Goal: Information Seeking & Learning: Check status

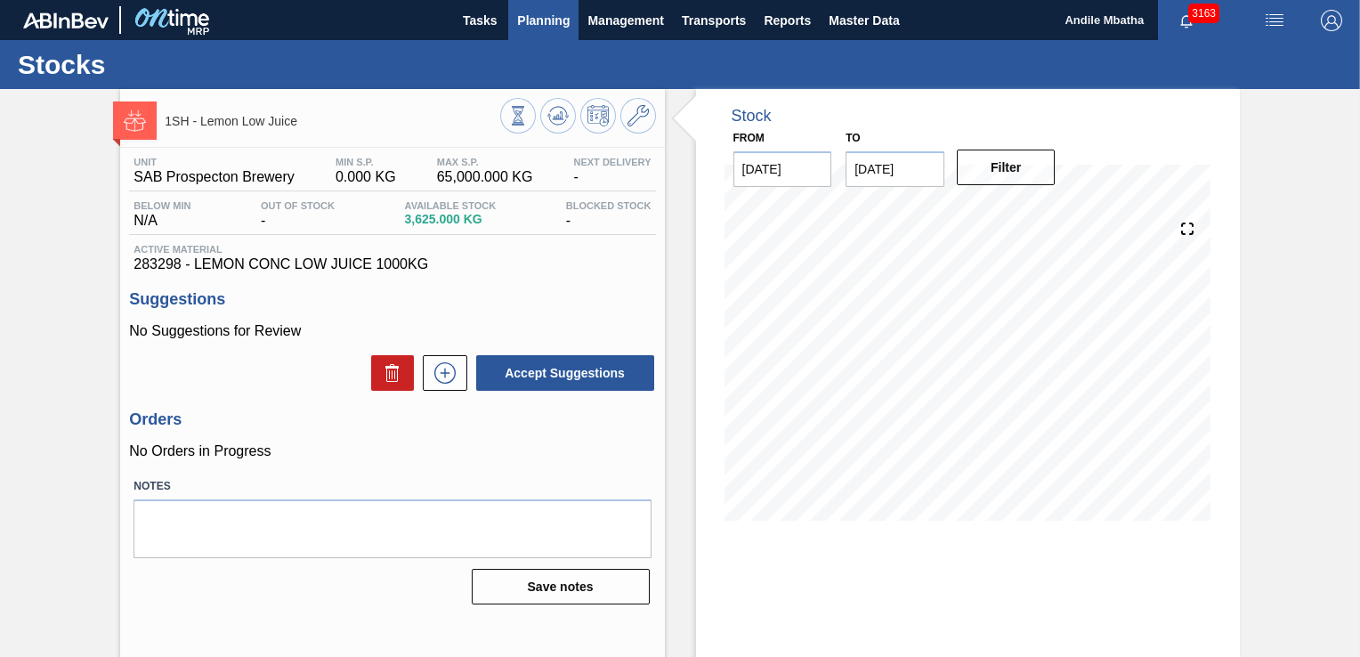
click at [535, 14] on span "Planning" at bounding box center [543, 20] width 53 height 21
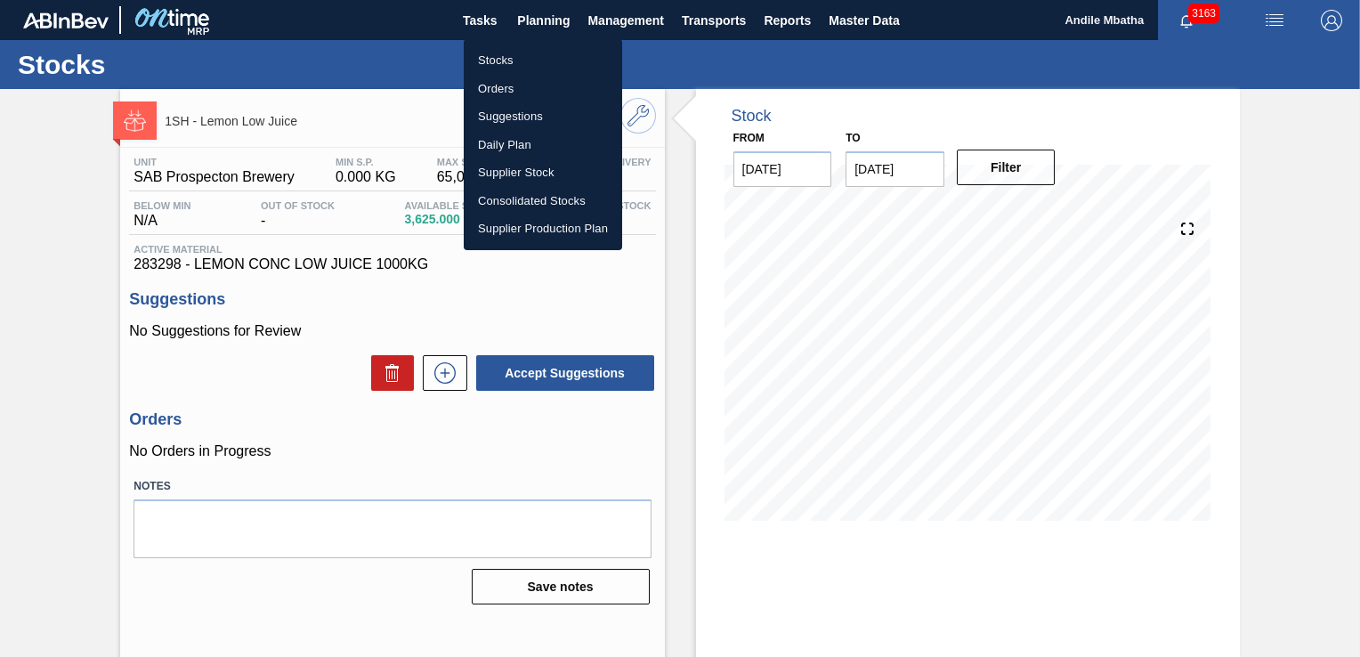
drag, startPoint x: 499, startPoint y: 62, endPoint x: 1162, endPoint y: 123, distance: 665.7
click at [499, 62] on li "Stocks" at bounding box center [543, 60] width 158 height 28
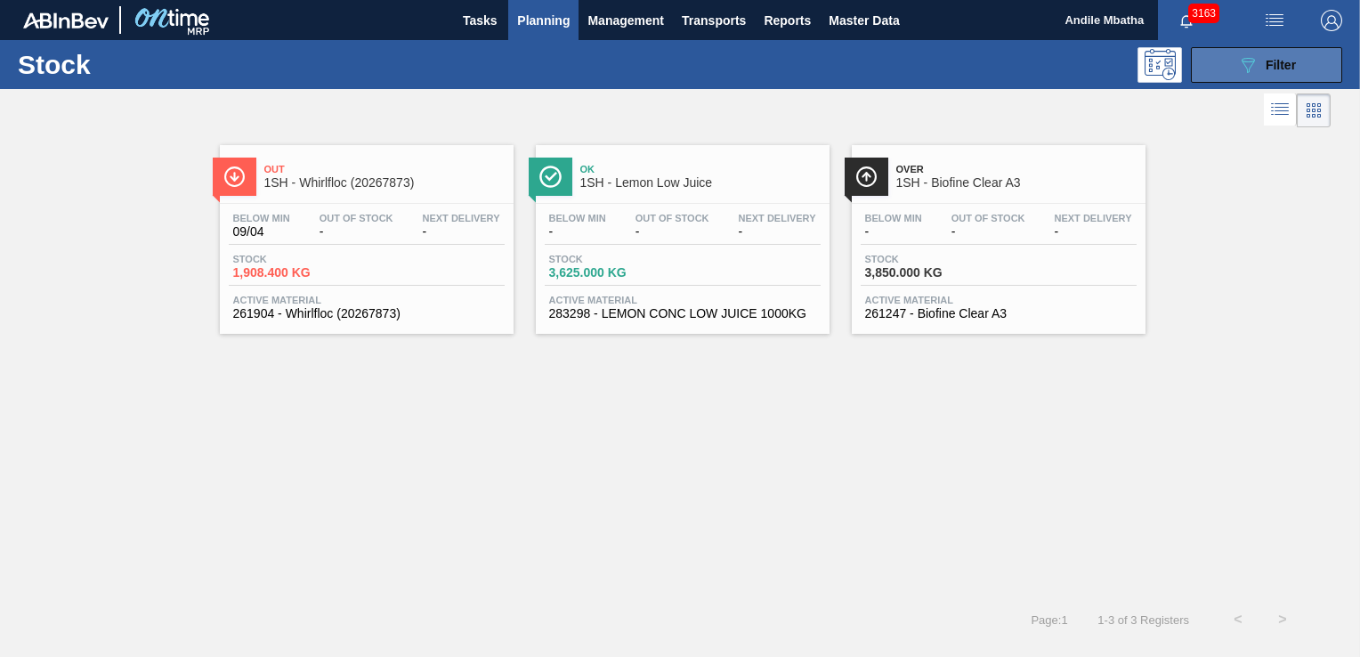
click at [1252, 70] on icon "089F7B8B-B2A5-4AFE-B5C0-19BA573D28AC" at bounding box center [1247, 64] width 21 height 21
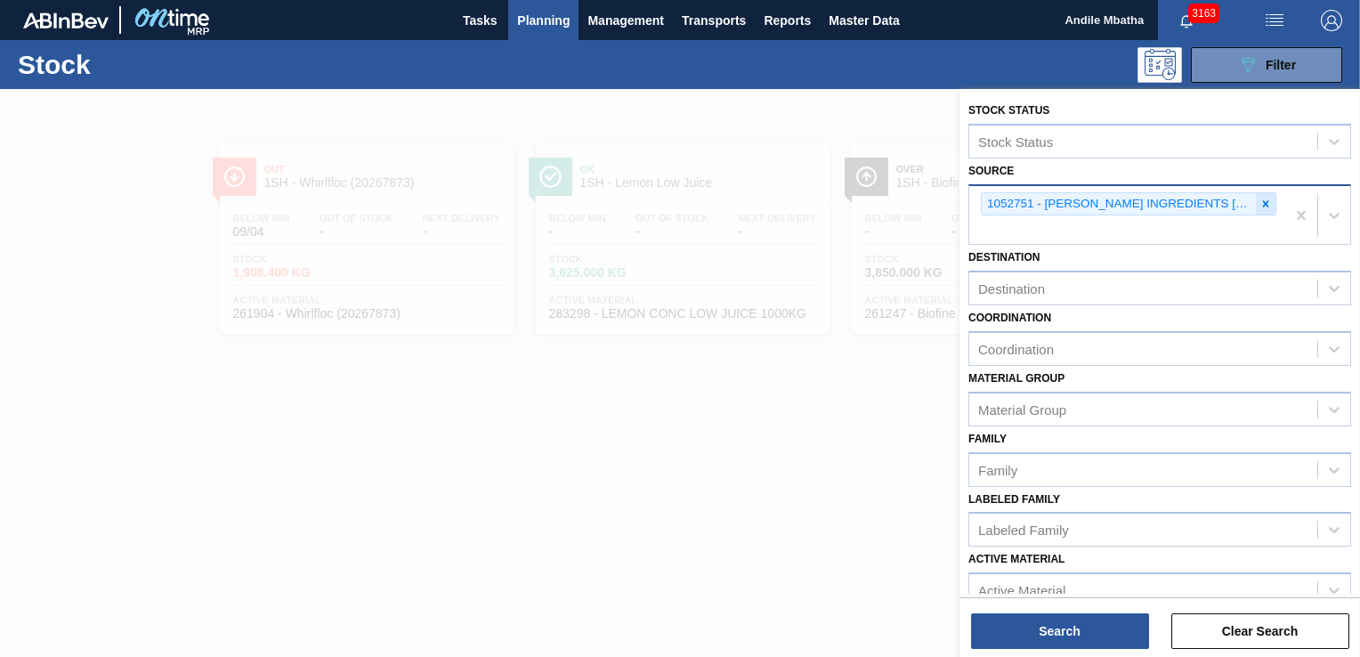
click at [1259, 204] on icon at bounding box center [1265, 204] width 12 height 12
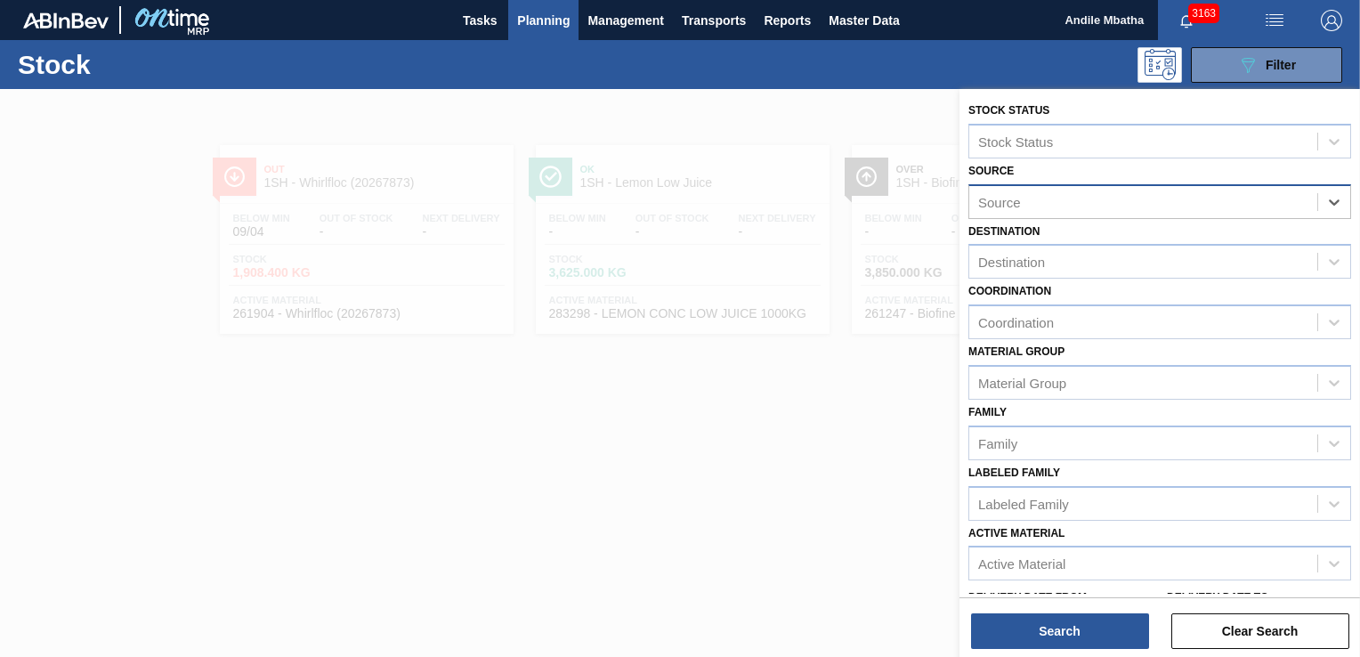
click at [1032, 196] on div "Source" at bounding box center [1143, 202] width 348 height 26
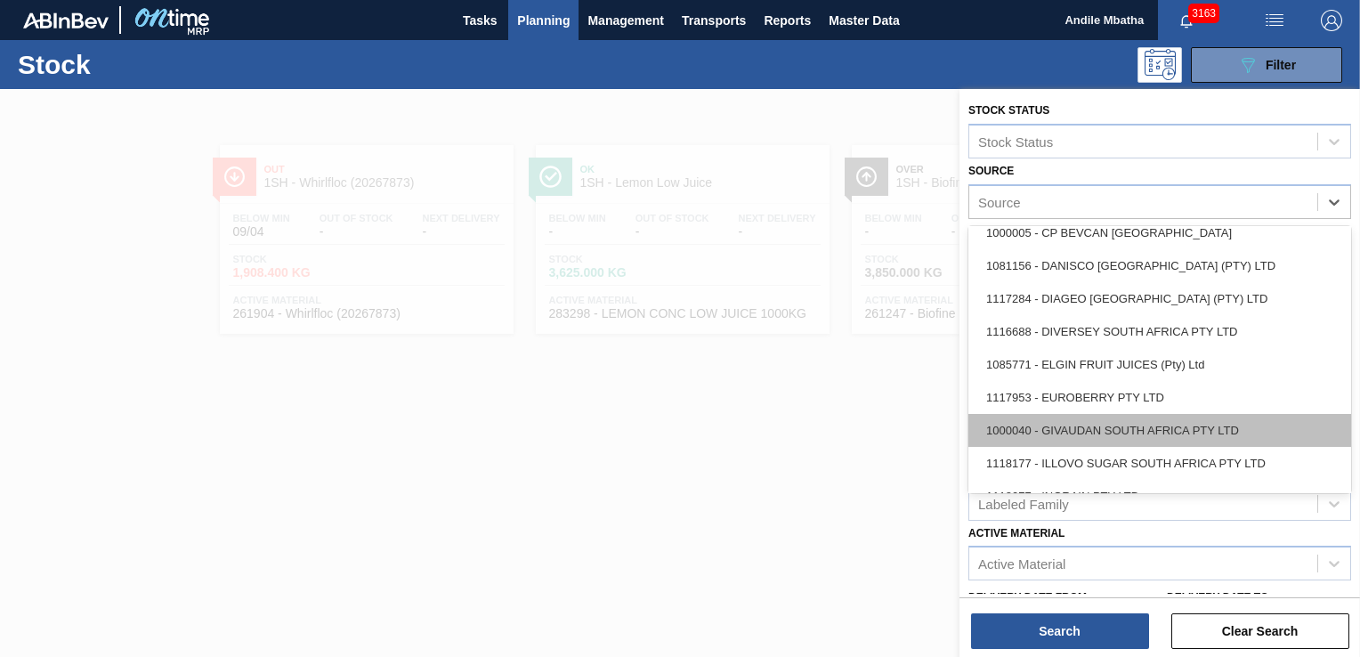
scroll to position [267, 0]
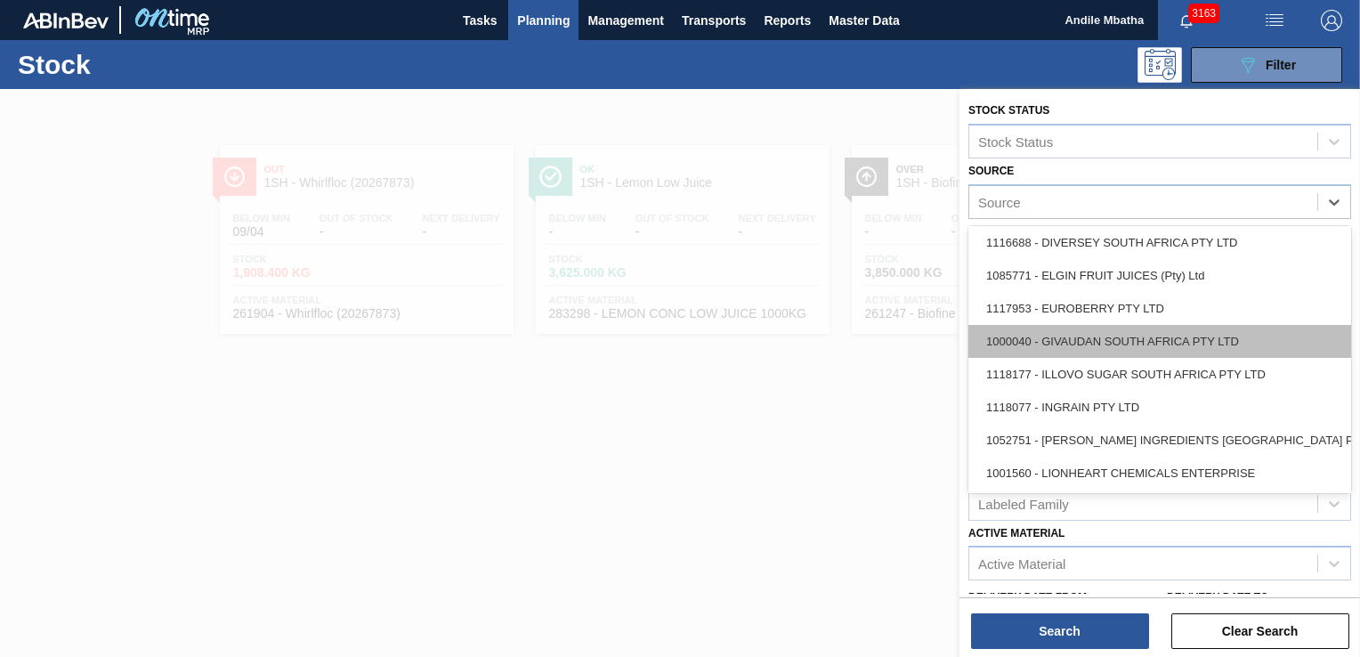
click at [1082, 348] on div "1000040 - GIVAUDAN SOUTH AFRICA PTY LTD" at bounding box center [1159, 341] width 383 height 33
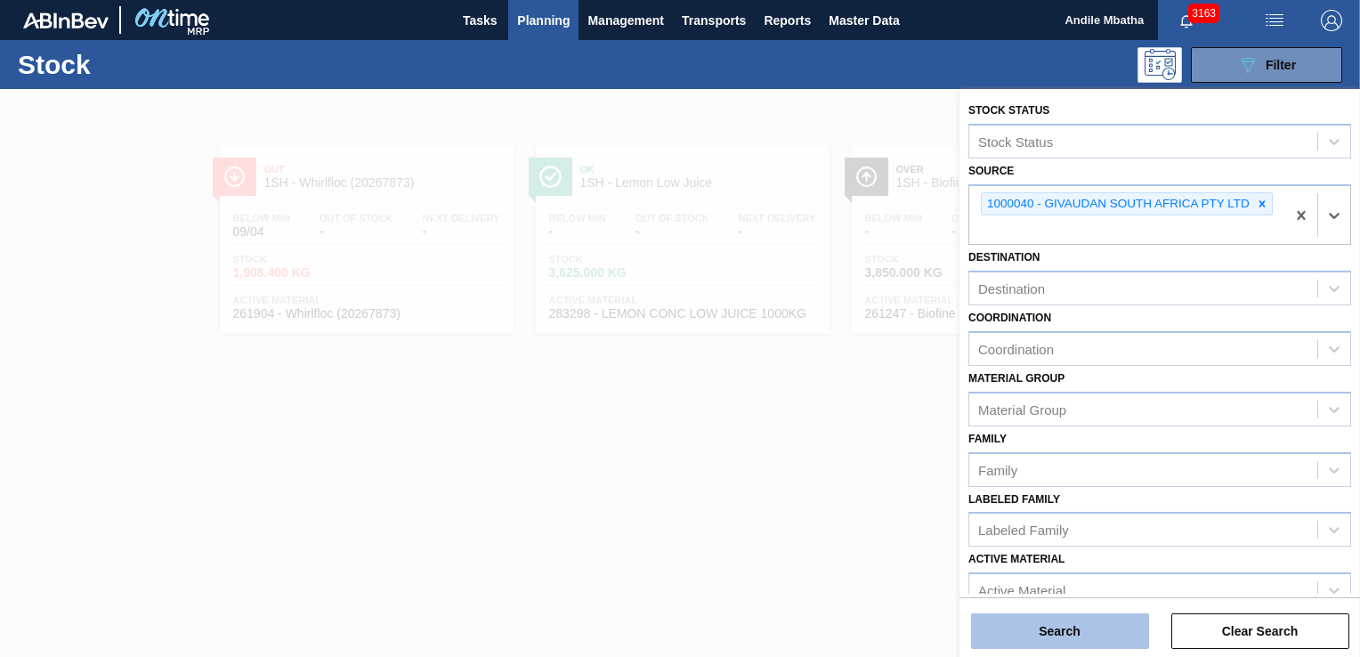
click at [1068, 637] on button "Search" at bounding box center [1060, 631] width 178 height 36
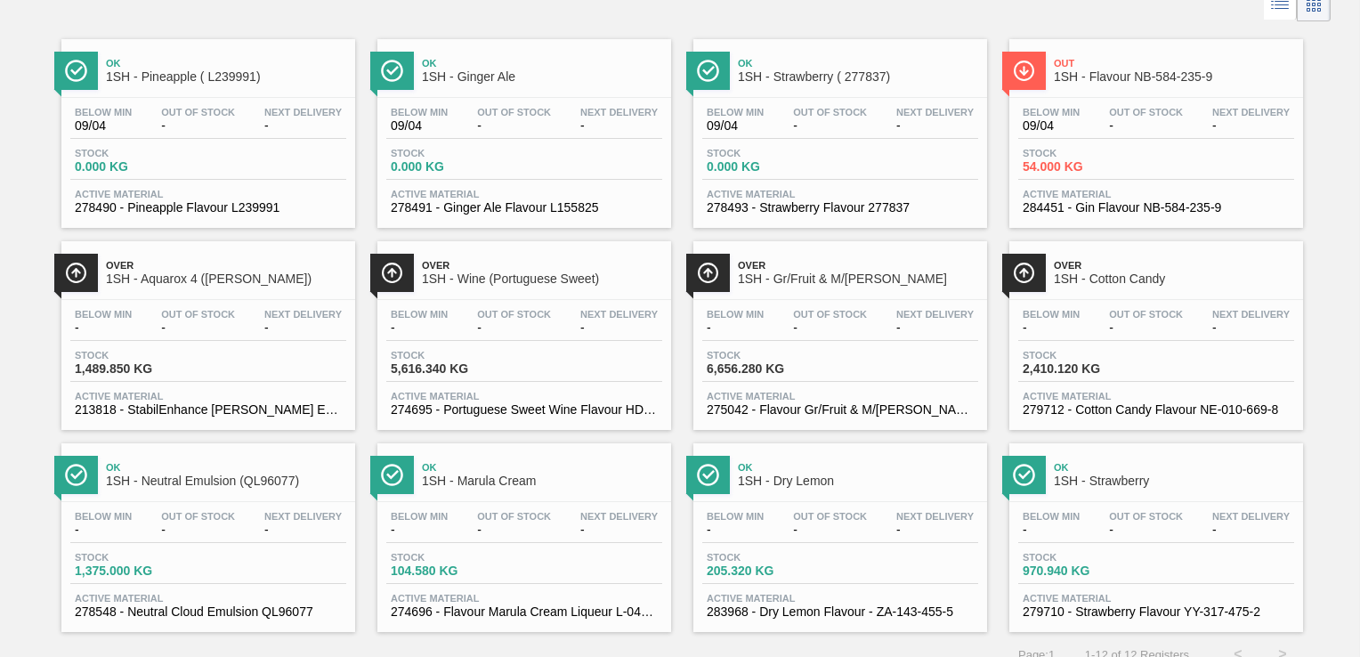
scroll to position [123, 0]
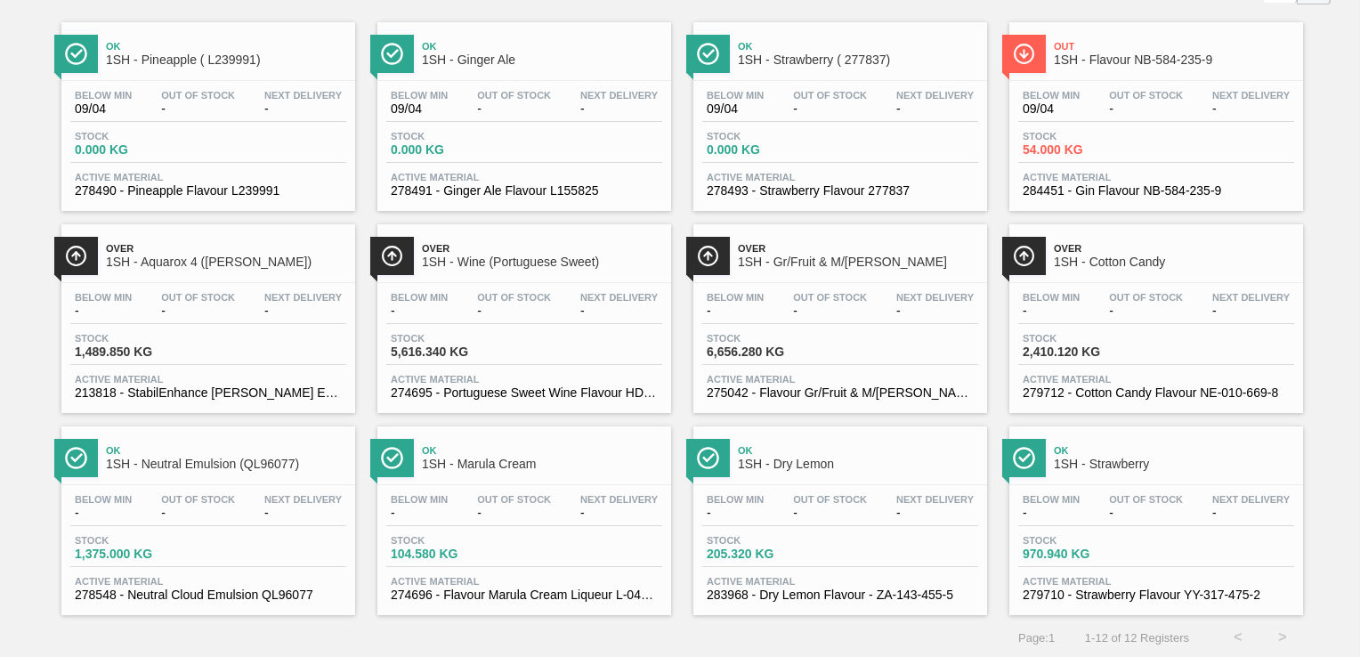
click at [1117, 528] on div "Below Min - Out Of Stock - Next Delivery - Stock 970.940 KG Active Material 279…" at bounding box center [1156, 545] width 294 height 121
